Goal: Task Accomplishment & Management: Manage account settings

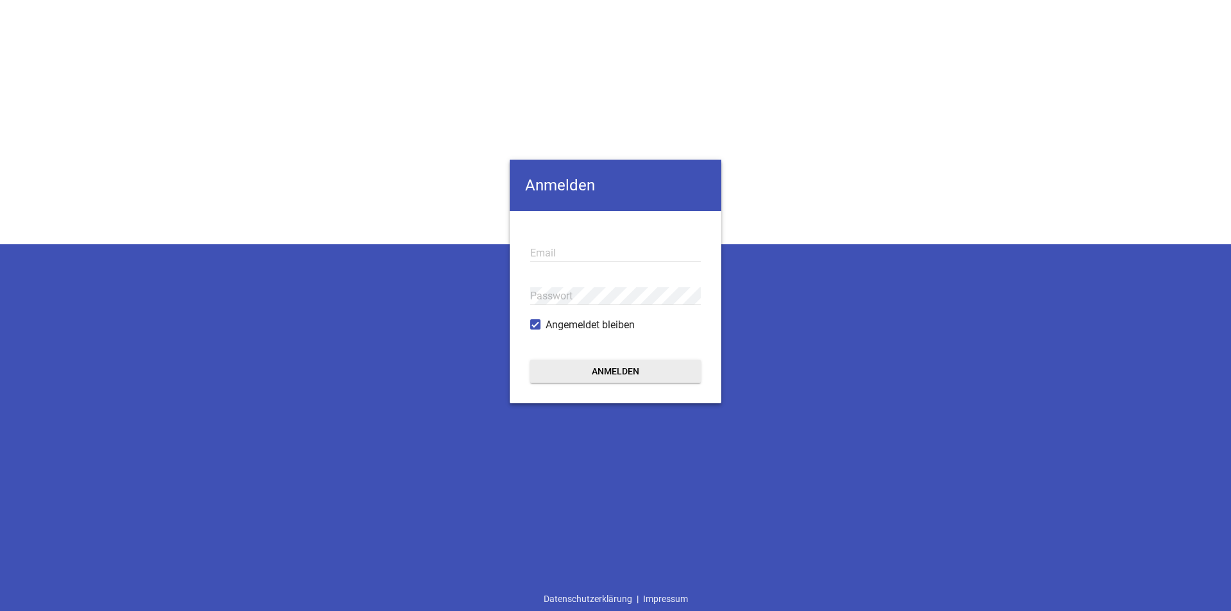
type input "[PERSON_NAME][EMAIL_ADDRESS][PERSON_NAME][DOMAIN_NAME]"
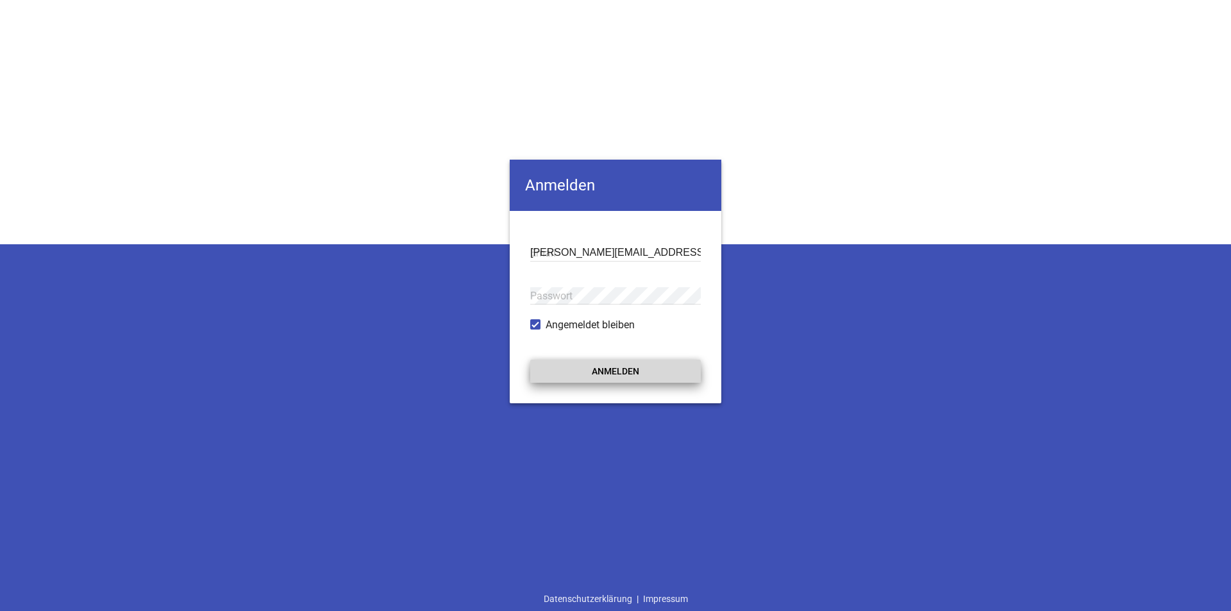
drag, startPoint x: 615, startPoint y: 373, endPoint x: 609, endPoint y: 369, distance: 7.3
click at [615, 374] on button "Anmelden" at bounding box center [615, 371] width 171 height 23
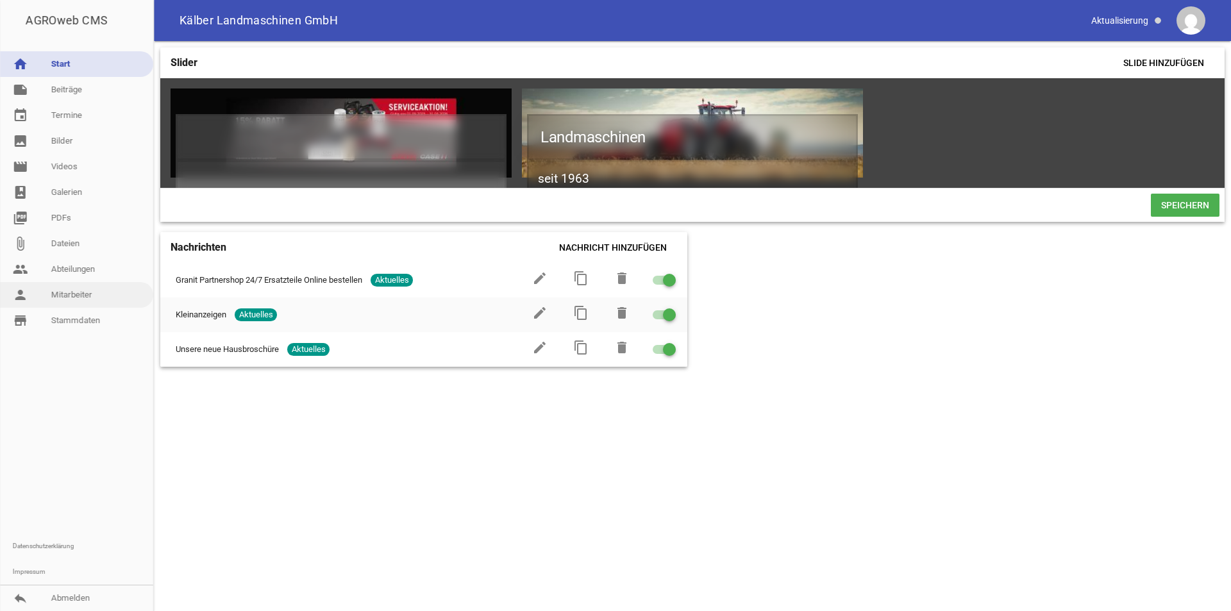
click at [71, 289] on link "person Mitarbeiter" at bounding box center [76, 295] width 153 height 26
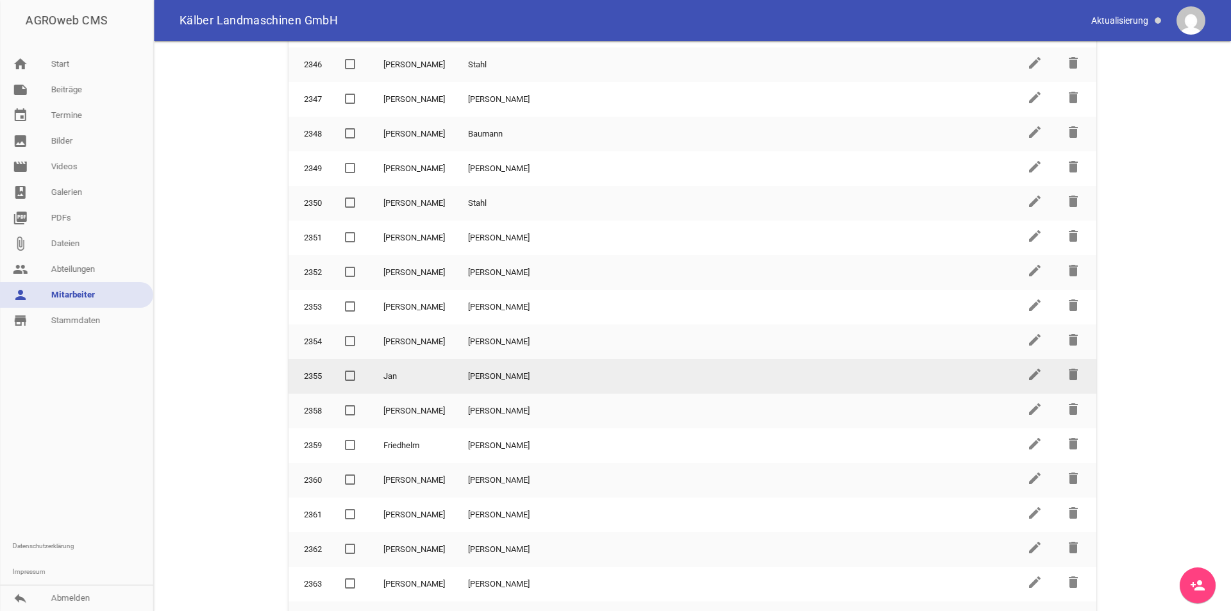
scroll to position [187, 0]
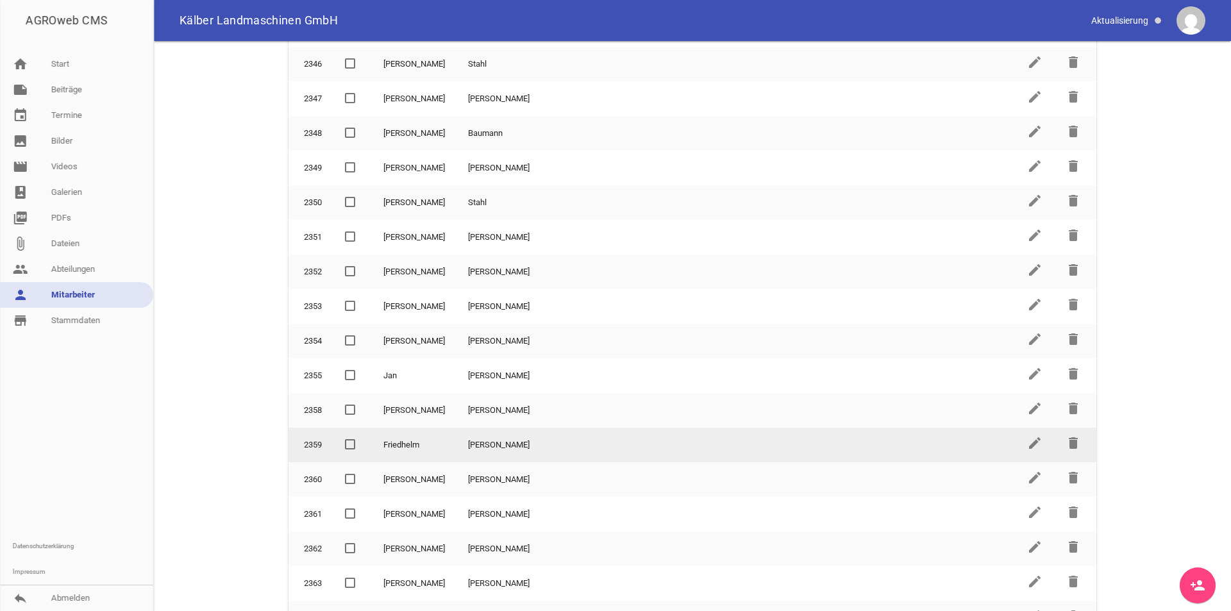
click at [349, 446] on span at bounding box center [350, 445] width 8 height 8
click at [360, 437] on input "checkbox" at bounding box center [360, 437] width 0 height 0
click at [1068, 443] on icon "delete" at bounding box center [1073, 442] width 15 height 15
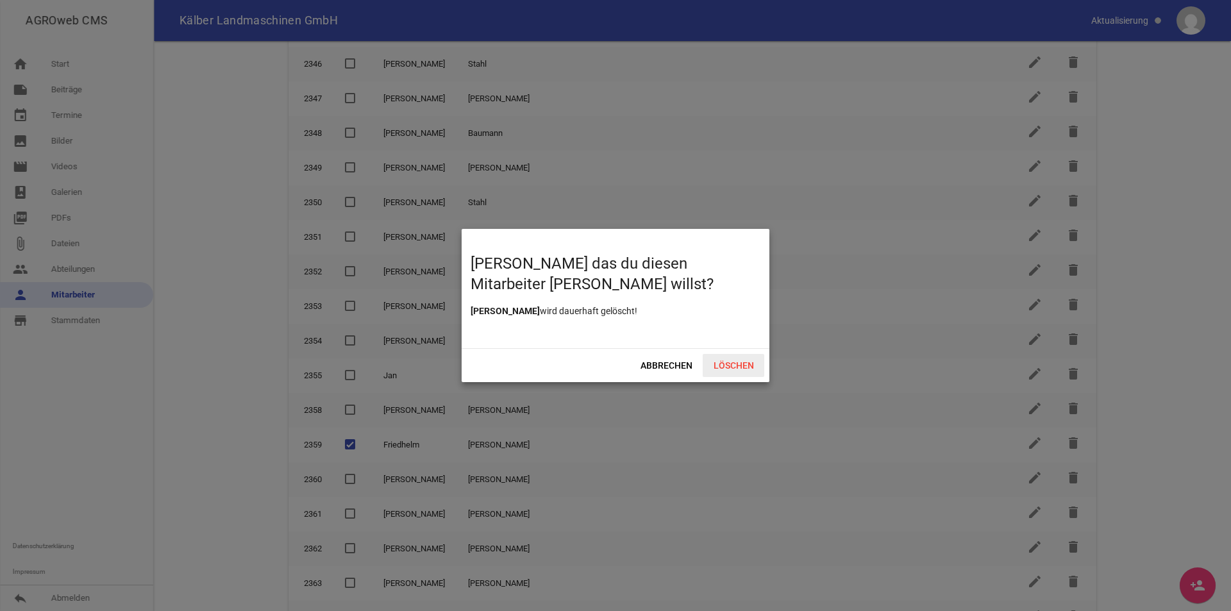
click at [737, 369] on span "Löschen" at bounding box center [734, 365] width 62 height 23
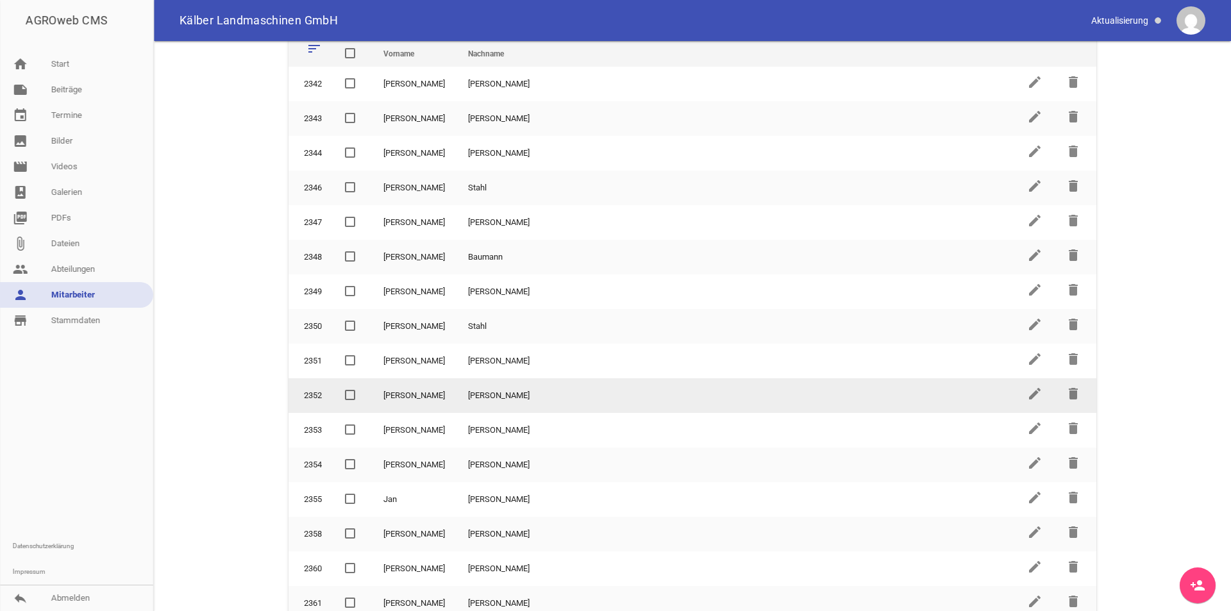
scroll to position [0, 0]
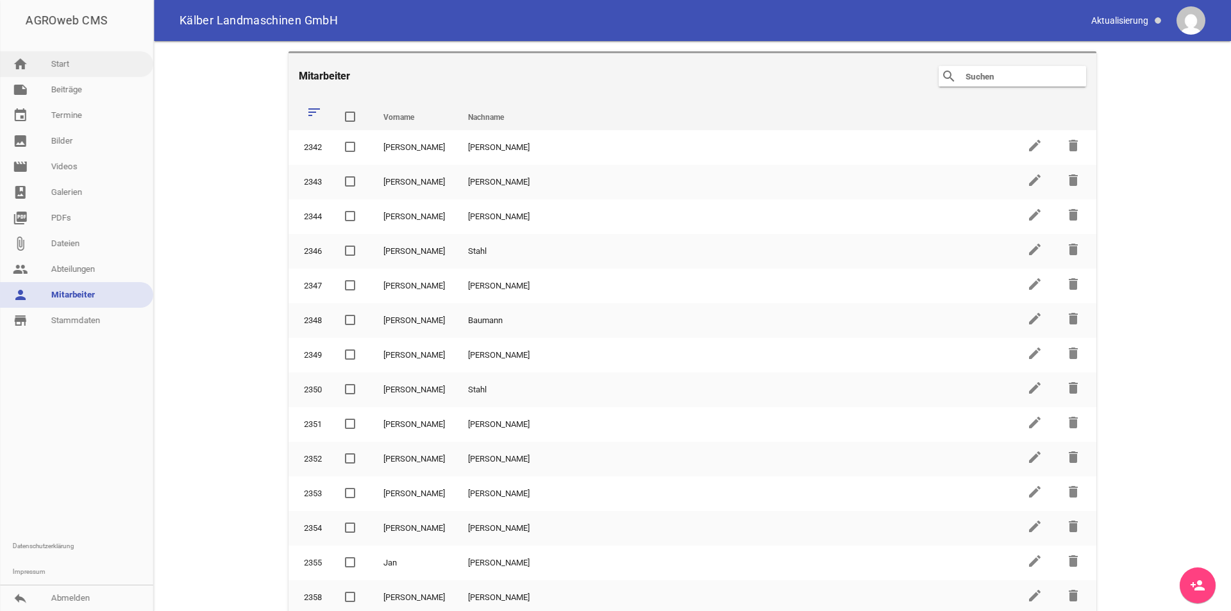
click at [46, 58] on link "home Start" at bounding box center [76, 64] width 153 height 26
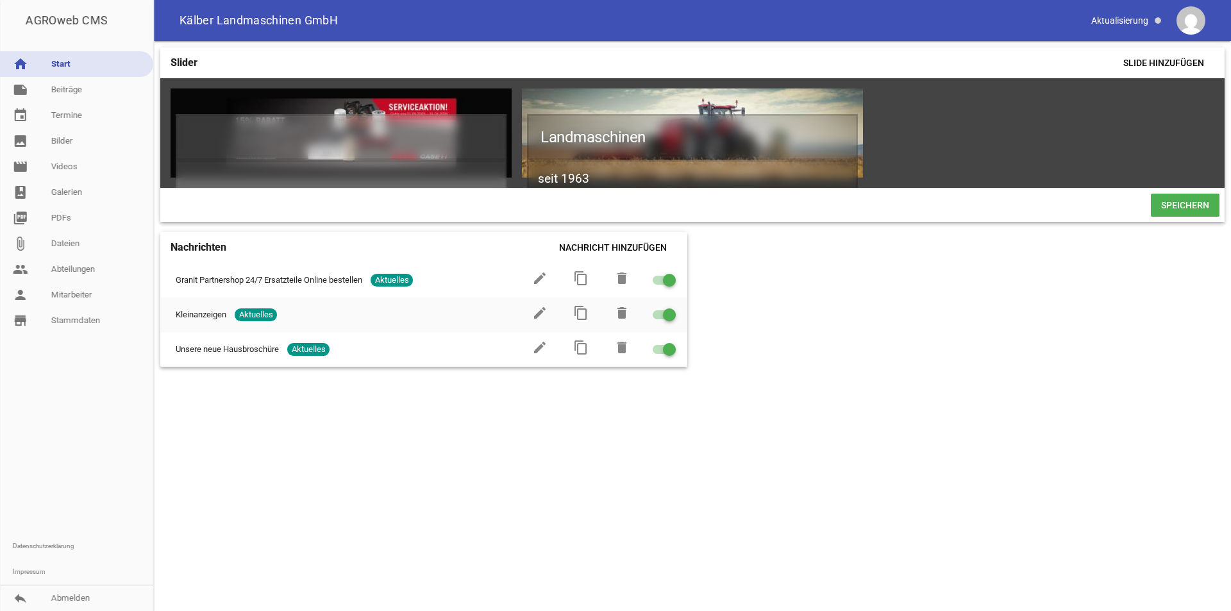
click at [1182, 203] on span "Speichern" at bounding box center [1185, 205] width 69 height 23
click at [1197, 204] on span "Speichern" at bounding box center [1185, 205] width 69 height 23
click at [51, 292] on link "person Mitarbeiter" at bounding box center [76, 295] width 153 height 26
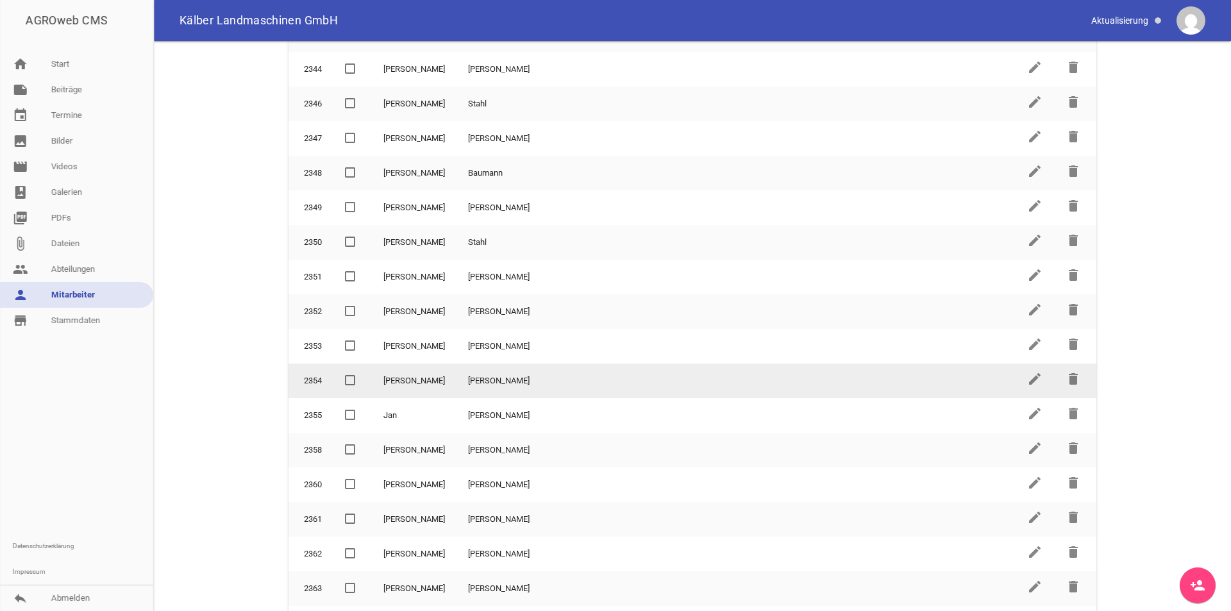
scroll to position [281, 0]
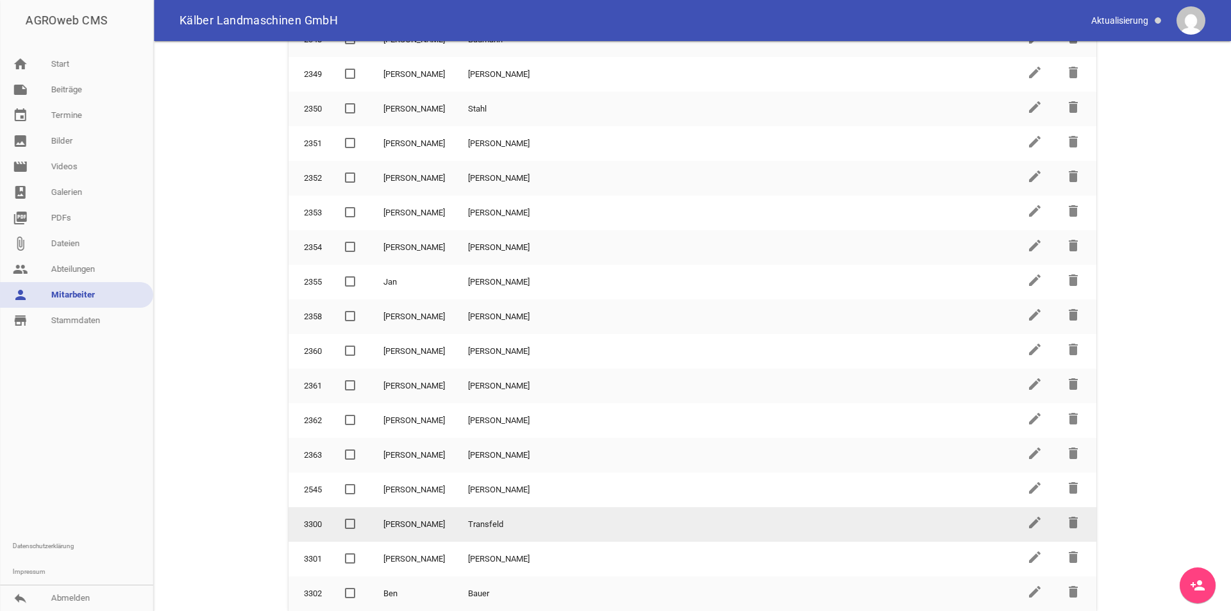
click at [348, 520] on span at bounding box center [350, 524] width 8 height 8
click at [360, 517] on input "checkbox" at bounding box center [360, 517] width 0 height 0
click at [1076, 523] on td "delete" at bounding box center [1075, 524] width 42 height 35
click at [1066, 525] on icon "delete" at bounding box center [1073, 522] width 15 height 15
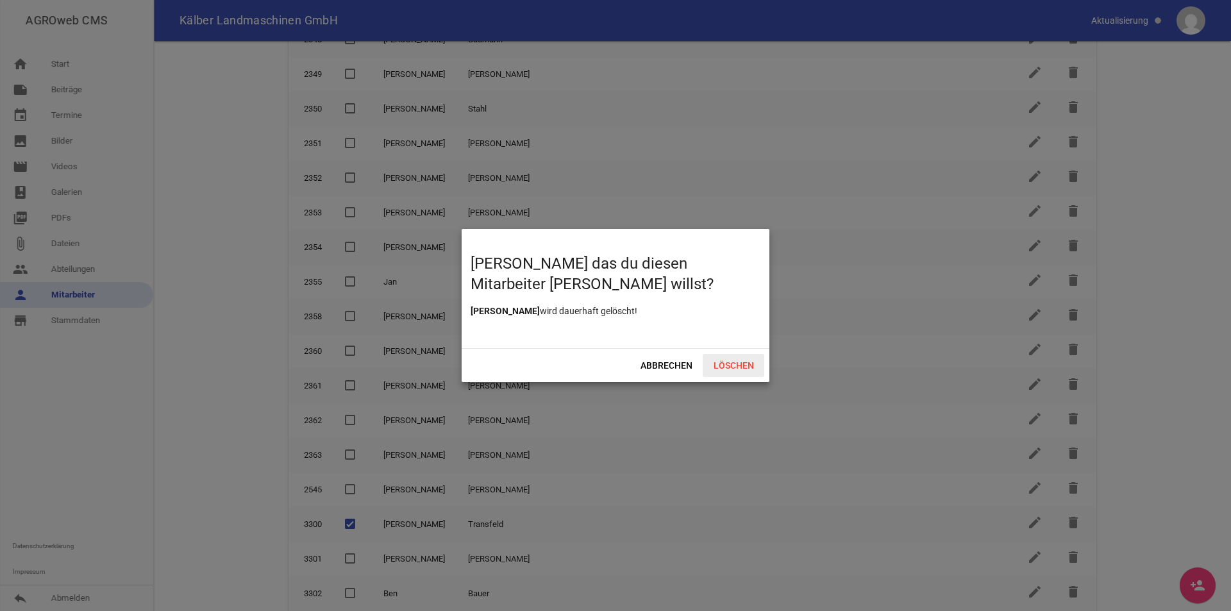
click at [727, 365] on span "Löschen" at bounding box center [734, 365] width 62 height 23
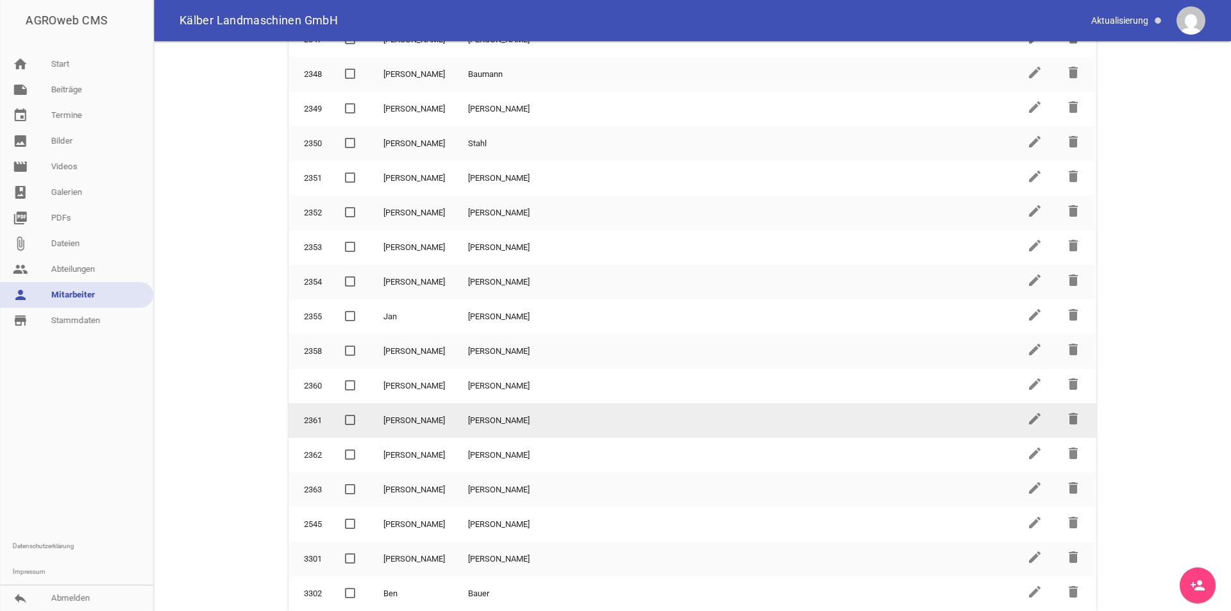
scroll to position [0, 0]
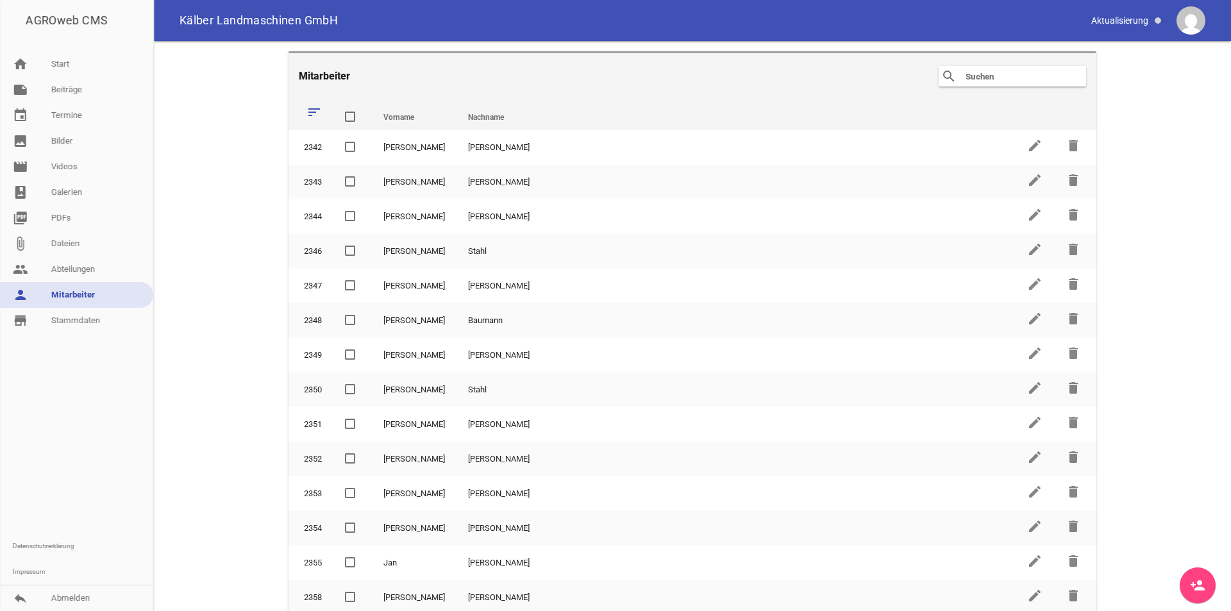
click at [103, 21] on div "AGROweb CMS" at bounding box center [76, 20] width 153 height 41
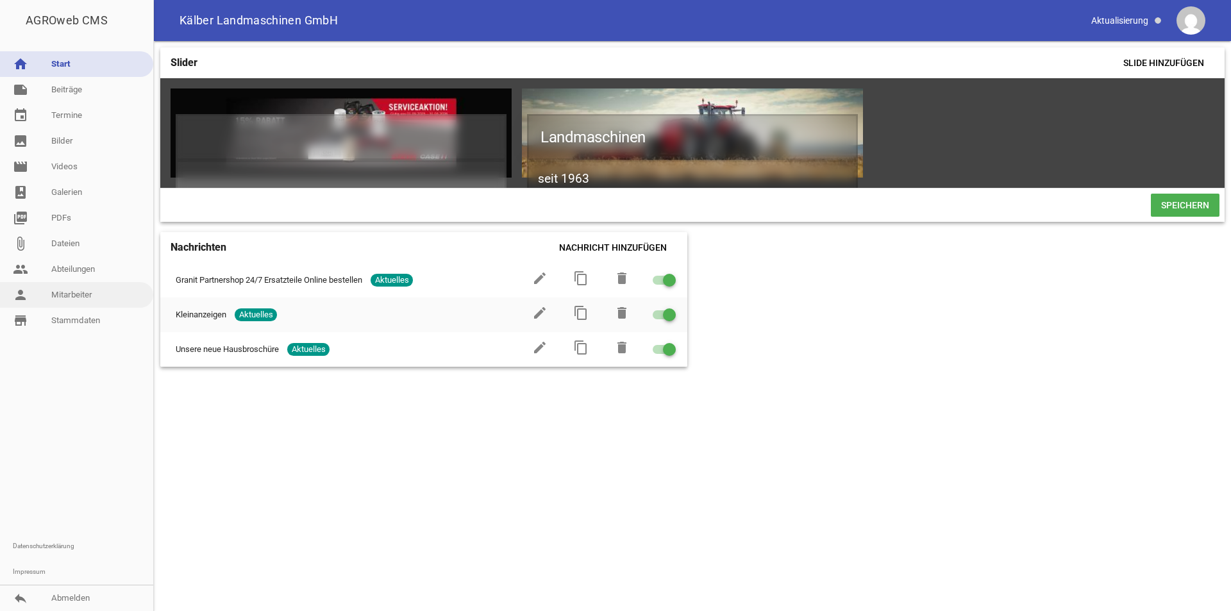
click at [72, 292] on link "person Mitarbeiter" at bounding box center [76, 295] width 153 height 26
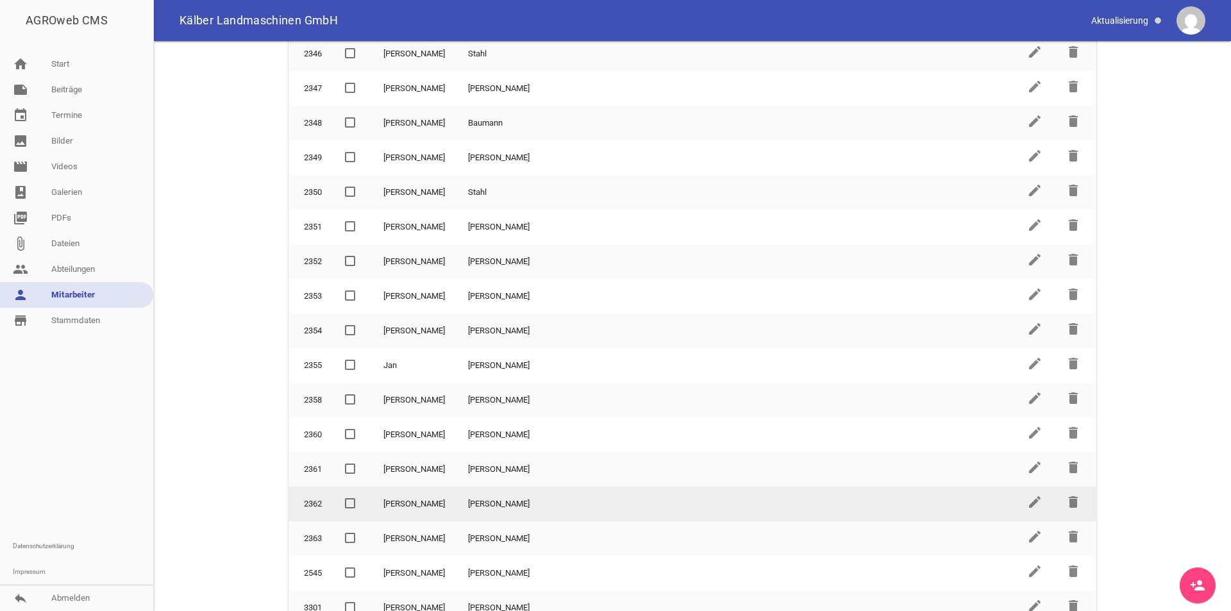
scroll to position [246, 0]
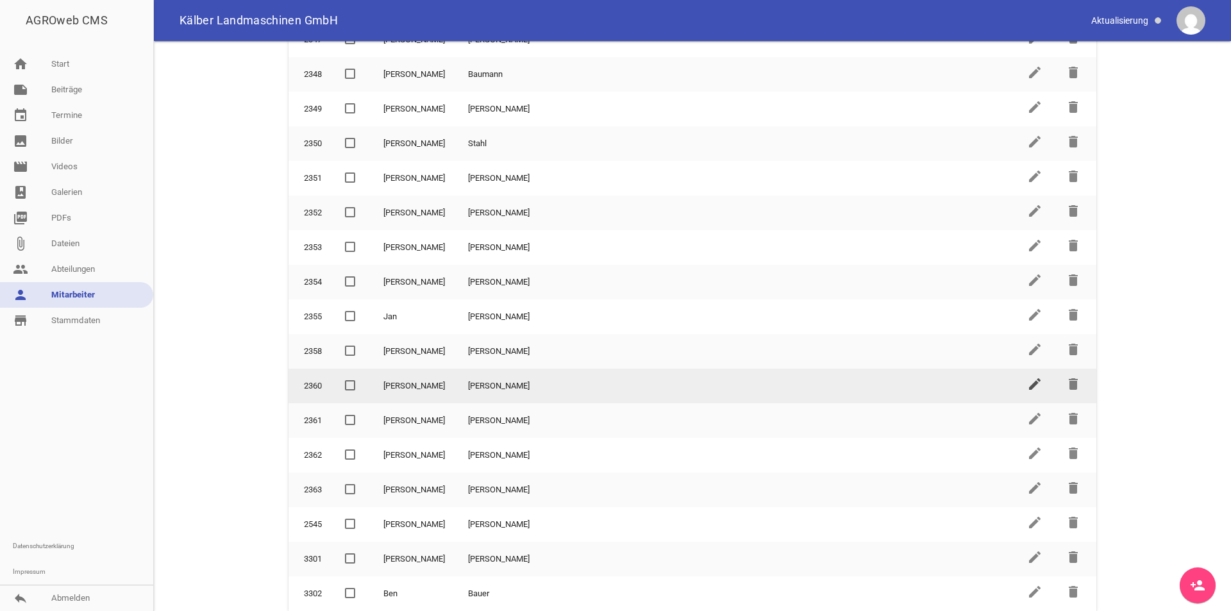
click at [1032, 386] on icon "edit" at bounding box center [1034, 383] width 15 height 15
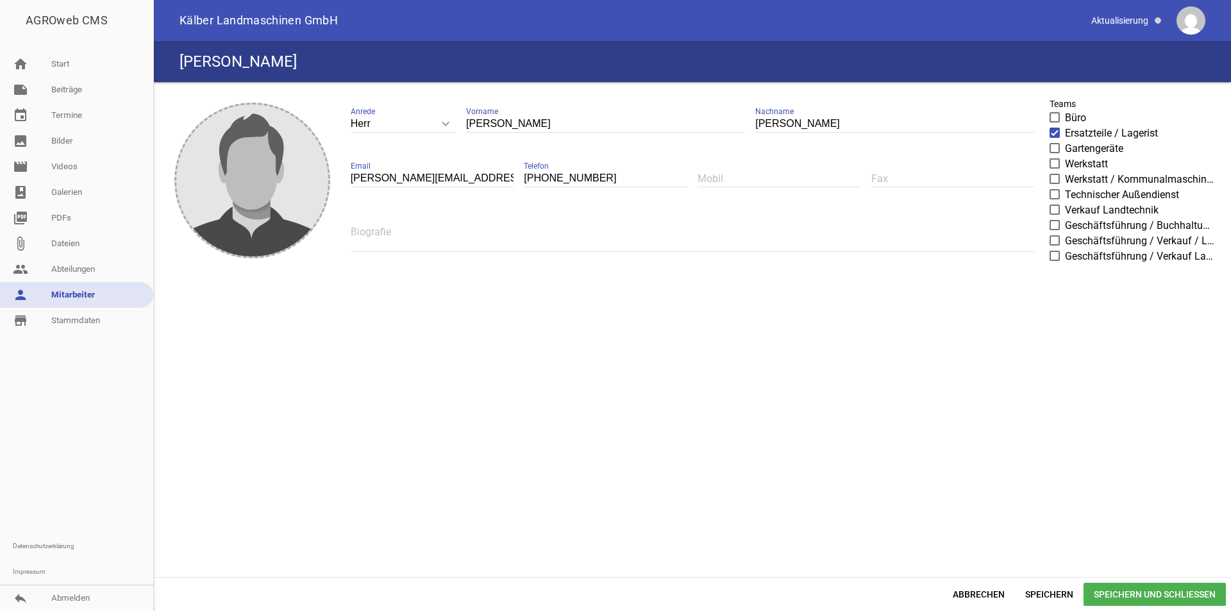
drag, startPoint x: 346, startPoint y: 178, endPoint x: 360, endPoint y: 178, distance: 14.1
click at [360, 178] on div "[PERSON_NAME] keyboard_arrow_down Anrede [PERSON_NAME] Frau [PERSON_NAME] [PERS…" at bounding box center [693, 183] width 705 height 183
drag, startPoint x: 351, startPoint y: 178, endPoint x: 558, endPoint y: 189, distance: 207.5
click at [558, 189] on div "[PERSON_NAME] keyboard_arrow_down Anrede [PERSON_NAME] Frau [PERSON_NAME] [PERS…" at bounding box center [693, 183] width 705 height 183
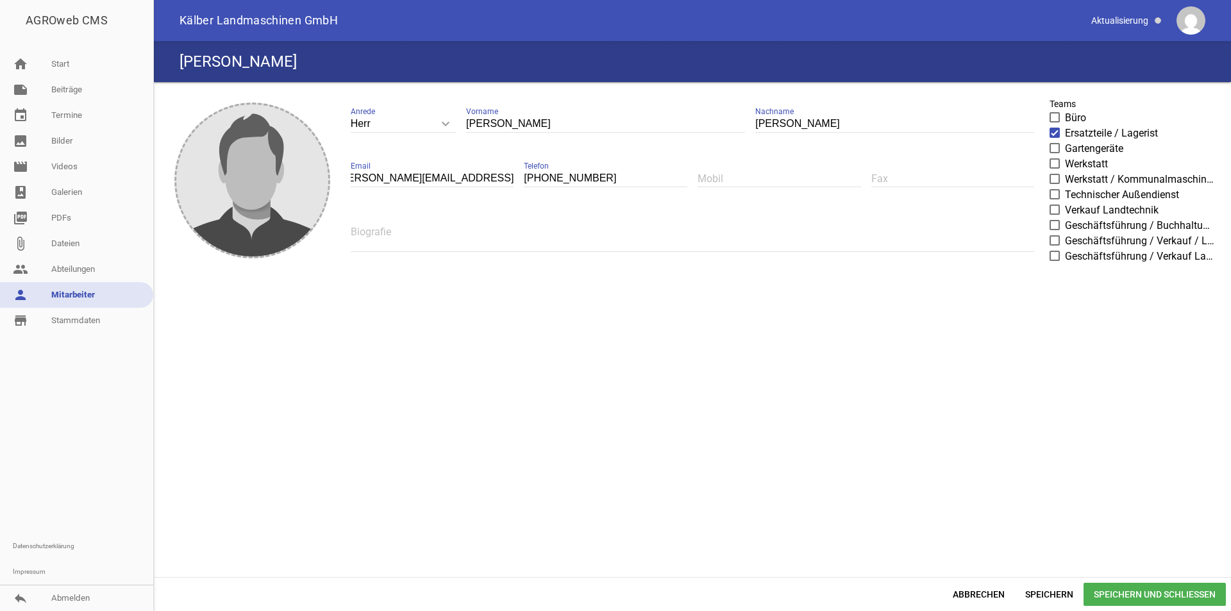
scroll to position [0, 0]
click at [552, 197] on div "[PHONE_NUMBER] Telefon" at bounding box center [606, 178] width 164 height 43
click at [1046, 589] on span "Speichern" at bounding box center [1049, 594] width 69 height 23
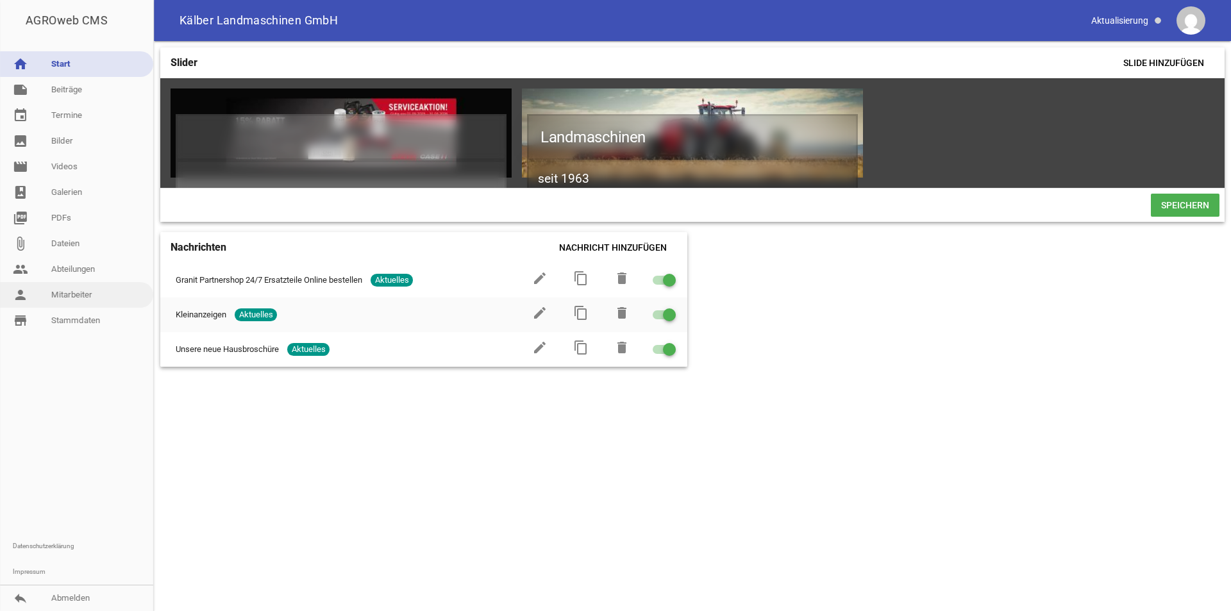
click at [77, 294] on link "person Mitarbeiter" at bounding box center [76, 295] width 153 height 26
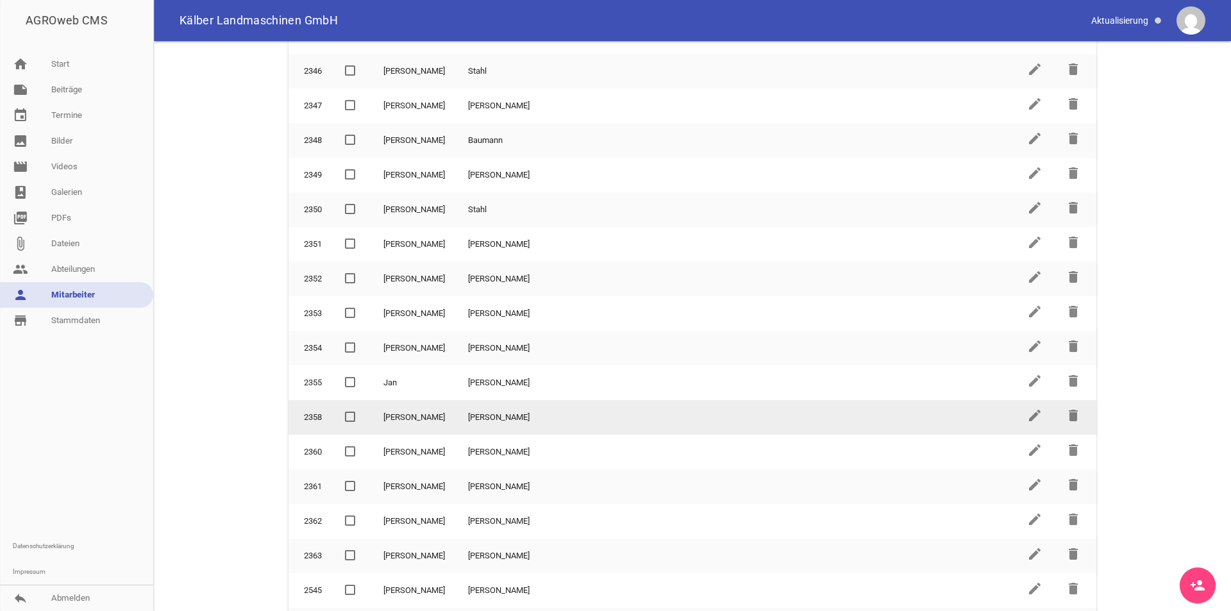
scroll to position [246, 0]
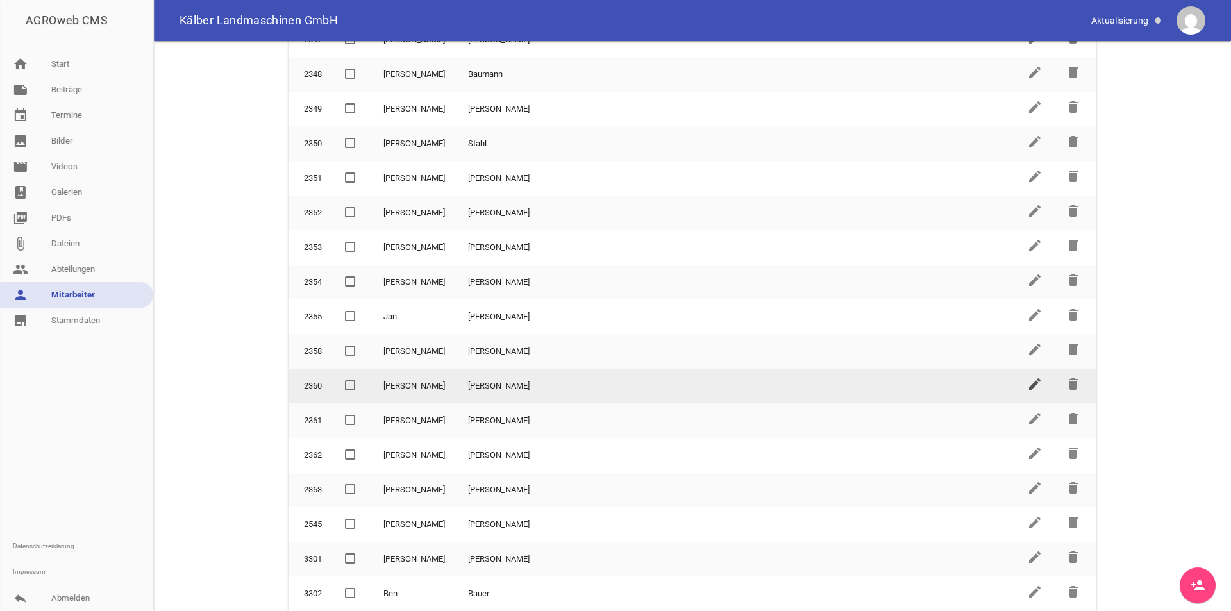
click at [1029, 383] on icon "edit" at bounding box center [1034, 383] width 15 height 15
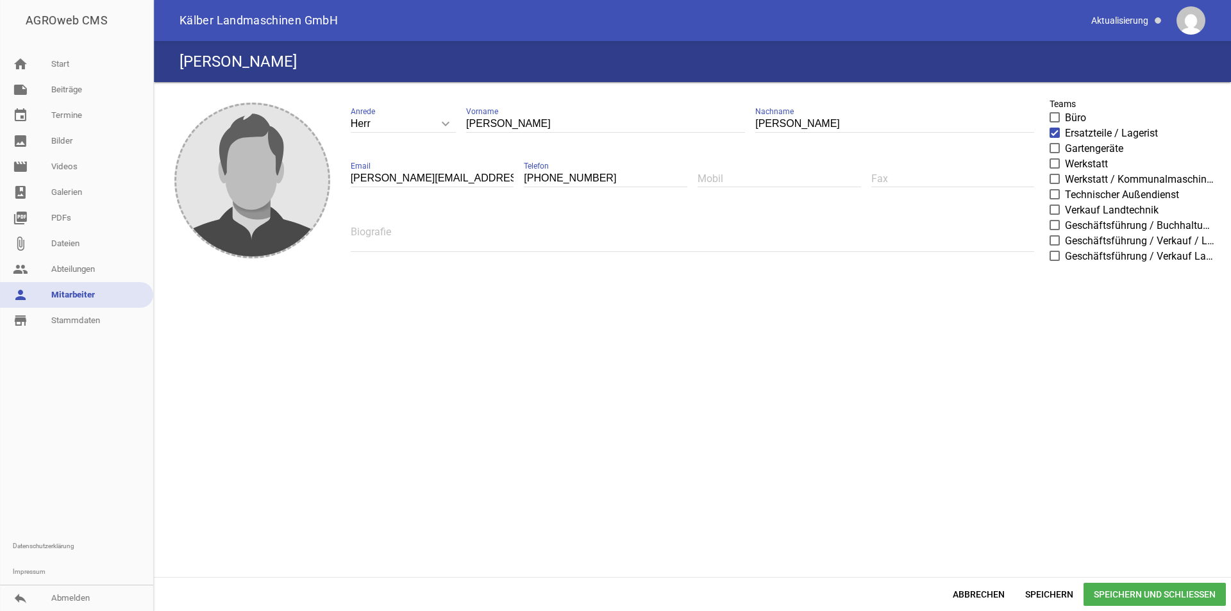
drag, startPoint x: 349, startPoint y: 176, endPoint x: 358, endPoint y: 176, distance: 9.0
click at [358, 176] on div "[PERSON_NAME] keyboard_arrow_down Anrede [PERSON_NAME] Frau [PERSON_NAME] [PERS…" at bounding box center [693, 183] width 705 height 183
drag, startPoint x: 350, startPoint y: 176, endPoint x: 385, endPoint y: 178, distance: 35.3
click at [385, 178] on input "[PERSON_NAME][EMAIL_ADDRESS][PERSON_NAME][DOMAIN_NAME]" at bounding box center [433, 178] width 164 height 17
type input "lager@kaelber-landmaschinen.com"
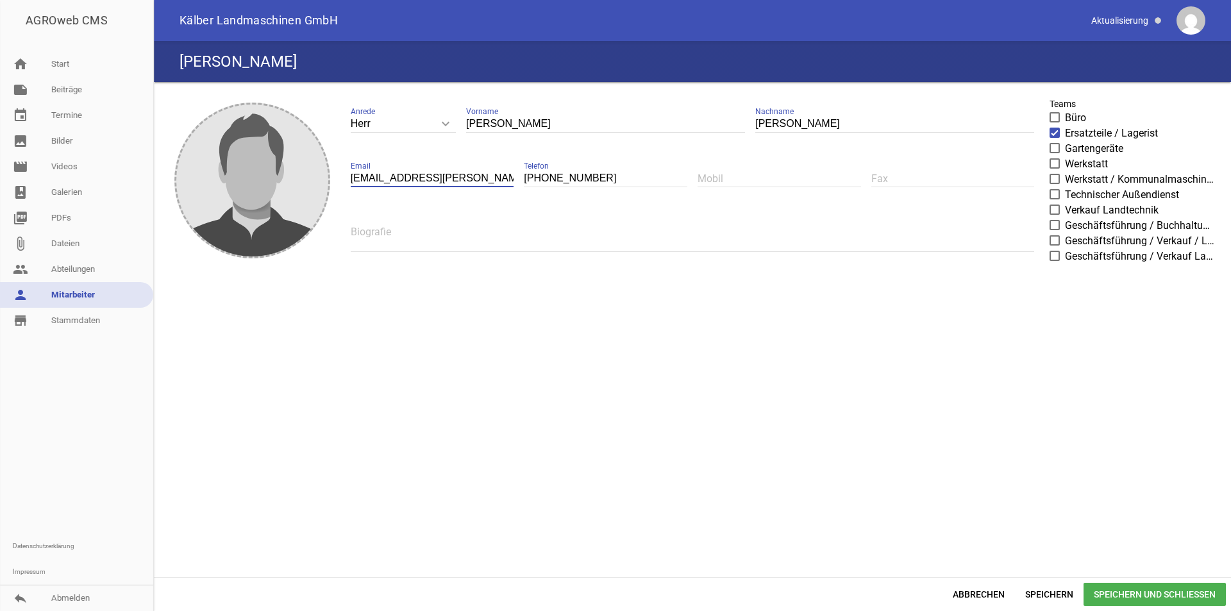
click at [1129, 589] on span "Speichern und Schließen" at bounding box center [1155, 594] width 142 height 23
